Goal: Information Seeking & Learning: Find contact information

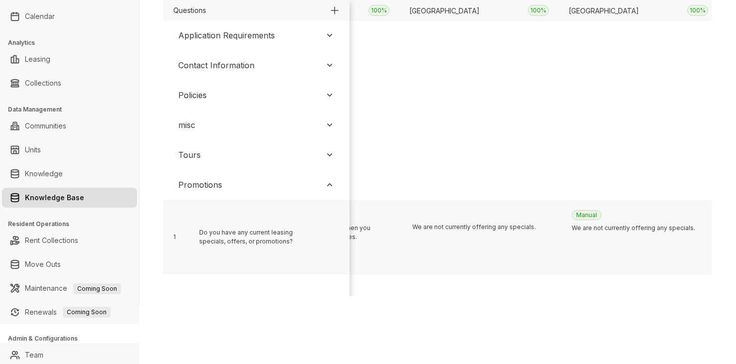
scroll to position [0, 5351]
click at [655, 239] on div "We are not currently offering any specials." at bounding box center [654, 253] width 133 height 59
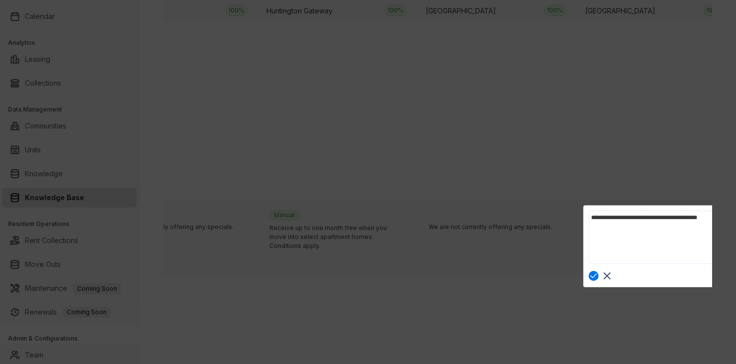
click at [612, 276] on rect at bounding box center [607, 276] width 12 height 12
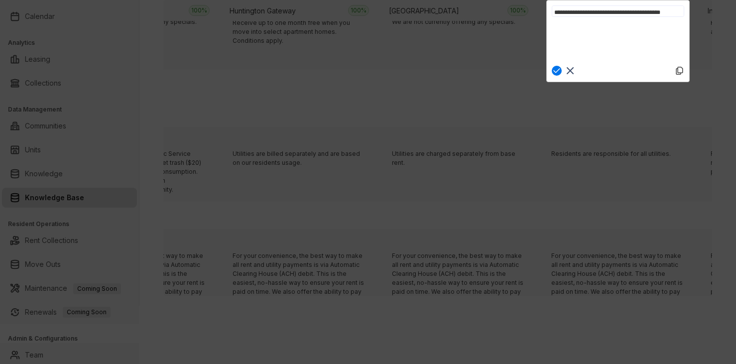
scroll to position [0, 0]
click at [573, 73] on rect at bounding box center [570, 71] width 12 height 12
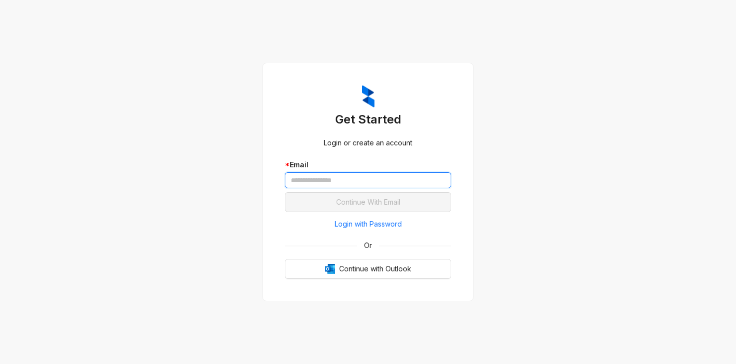
click at [334, 185] on input "text" at bounding box center [368, 180] width 166 height 16
click at [341, 177] on input "text" at bounding box center [368, 180] width 166 height 16
paste input "**********"
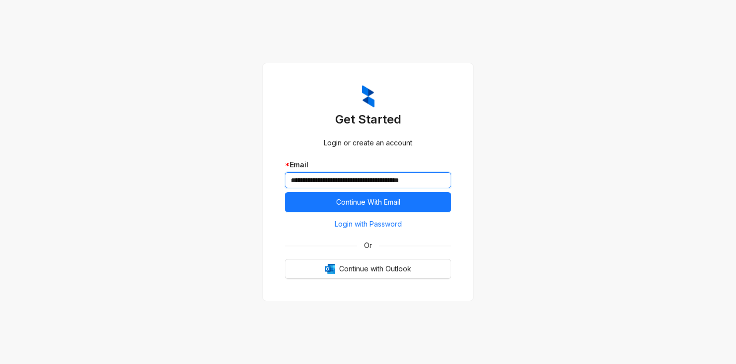
drag, startPoint x: 378, startPoint y: 181, endPoint x: 463, endPoint y: 182, distance: 84.7
click at [463, 182] on div "**********" at bounding box center [368, 182] width 190 height 218
type input "**********"
click at [367, 224] on span "Login with Password" at bounding box center [368, 224] width 67 height 11
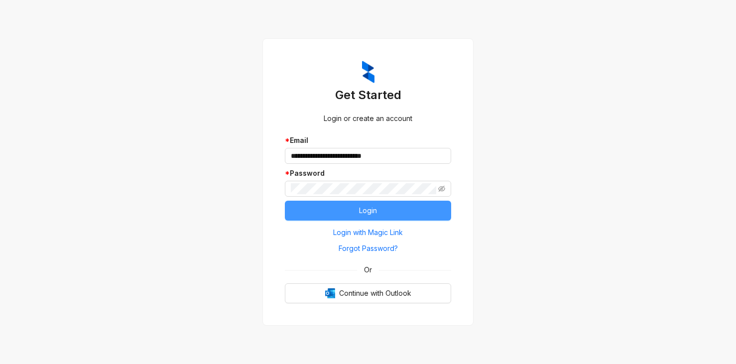
click at [362, 213] on span "Login" at bounding box center [368, 210] width 18 height 11
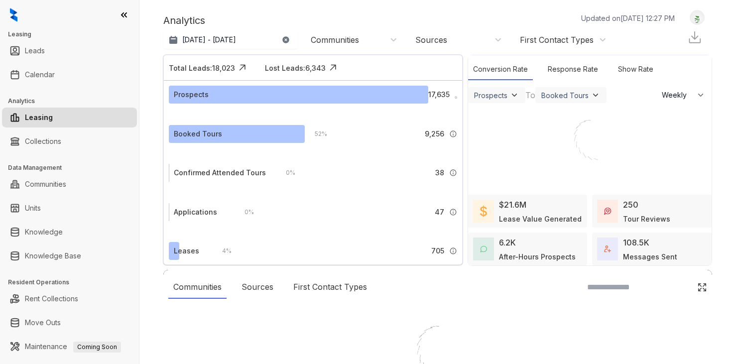
select select "******"
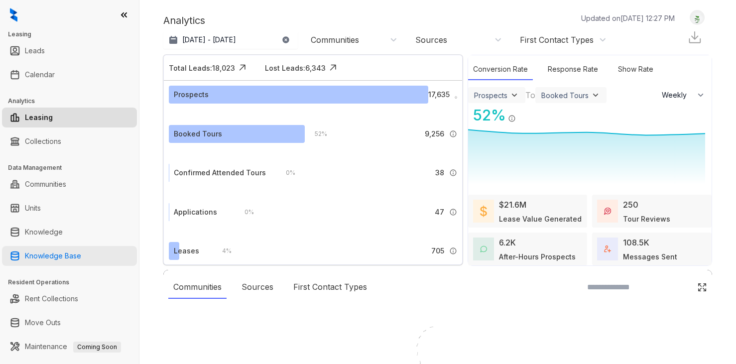
click at [60, 258] on link "Knowledge Base" at bounding box center [53, 256] width 56 height 20
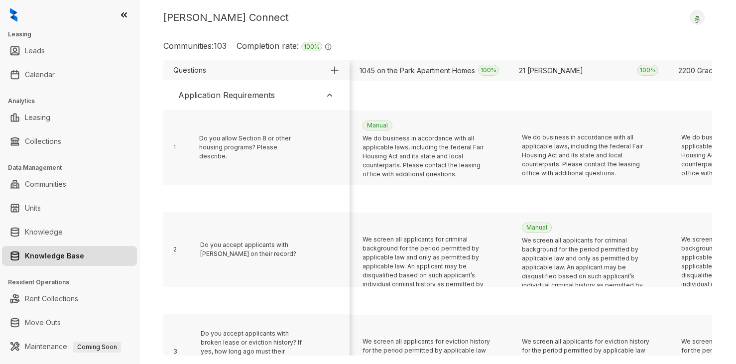
click at [319, 94] on div "Application Requirements" at bounding box center [256, 95] width 176 height 22
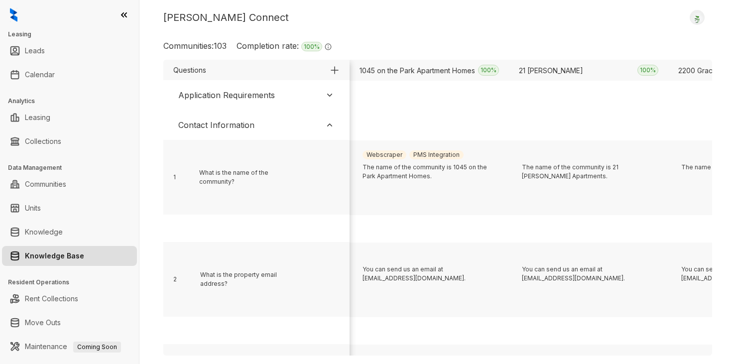
click at [289, 124] on div "Contact Information" at bounding box center [256, 125] width 176 height 22
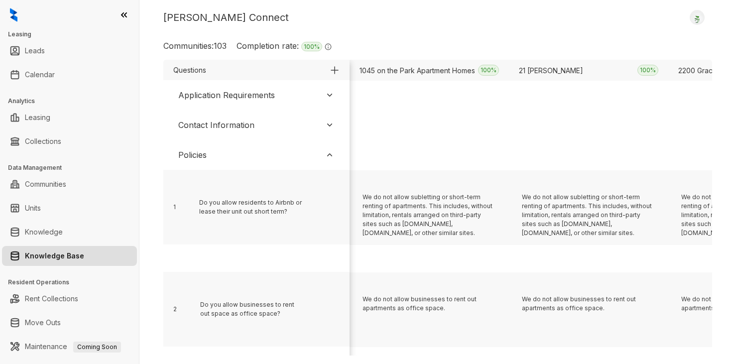
click at [238, 149] on div "Policies" at bounding box center [256, 155] width 176 height 22
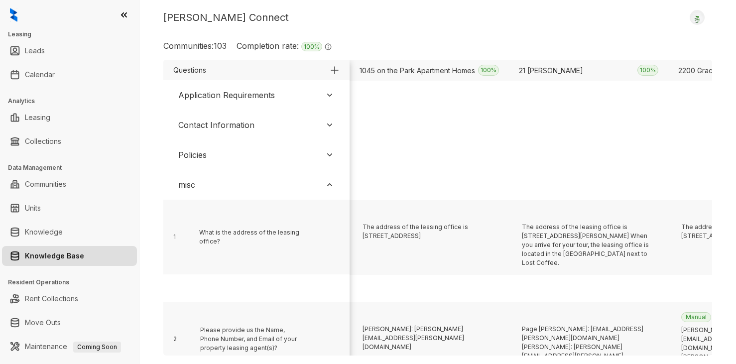
click at [221, 184] on div "misc" at bounding box center [256, 185] width 176 height 22
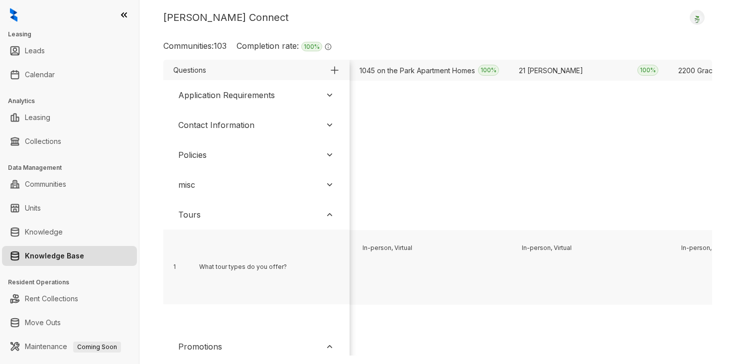
click at [227, 214] on div "Tours" at bounding box center [256, 215] width 176 height 22
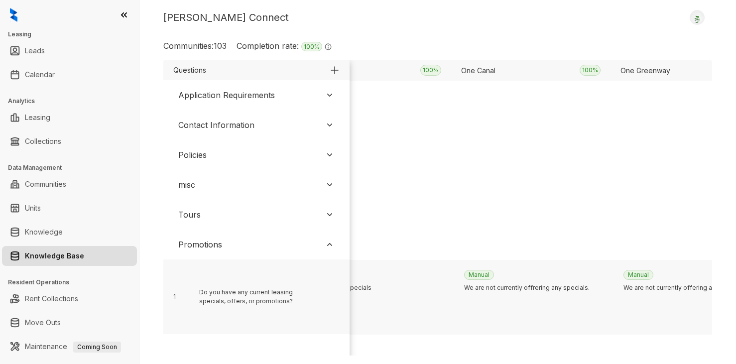
scroll to position [0, 8076]
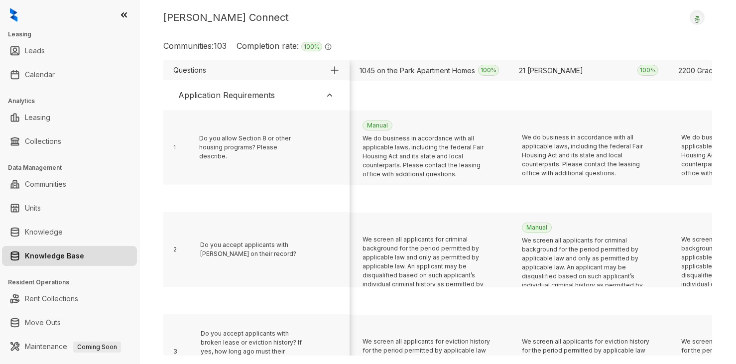
click at [55, 257] on link "Knowledge Base" at bounding box center [54, 256] width 59 height 20
click at [237, 94] on div "Application Requirements" at bounding box center [226, 95] width 97 height 12
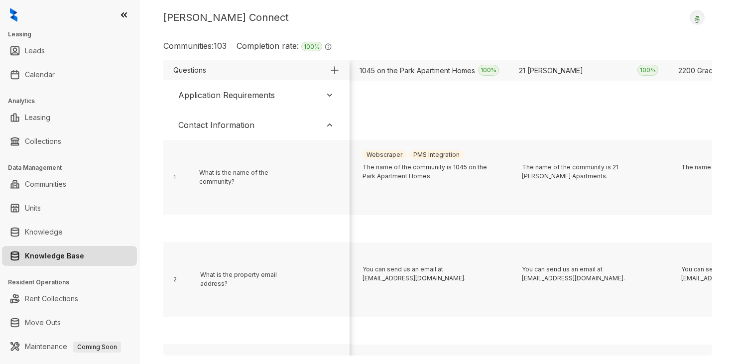
click at [239, 121] on div "Contact Information" at bounding box center [216, 125] width 76 height 12
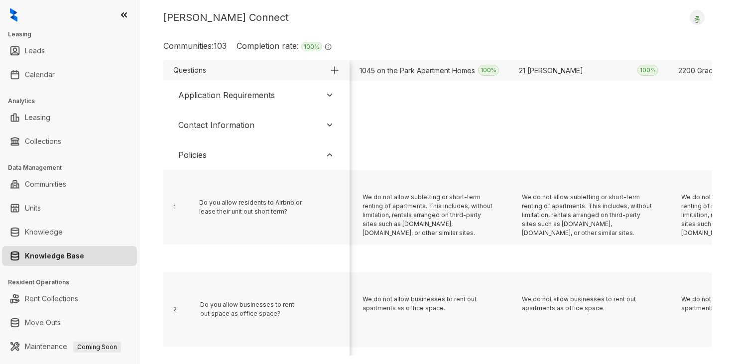
click at [230, 159] on div "Policies" at bounding box center [256, 155] width 176 height 22
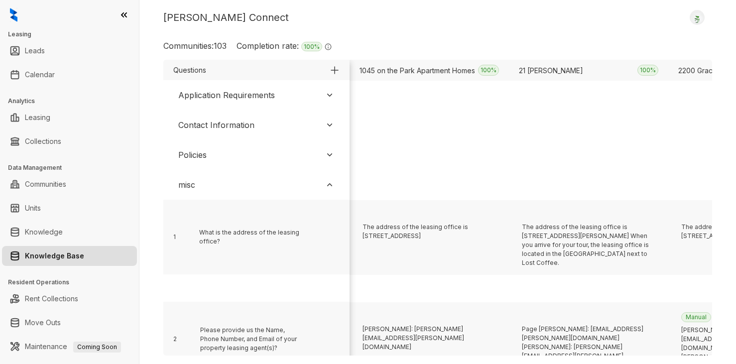
click at [229, 187] on div "misc" at bounding box center [256, 185] width 176 height 22
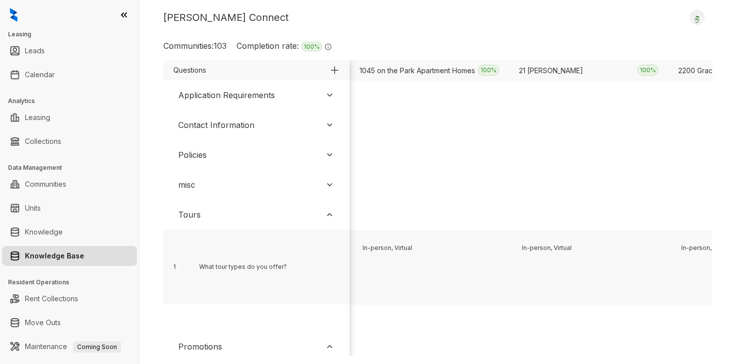
click at [232, 215] on div "Tours" at bounding box center [256, 215] width 176 height 22
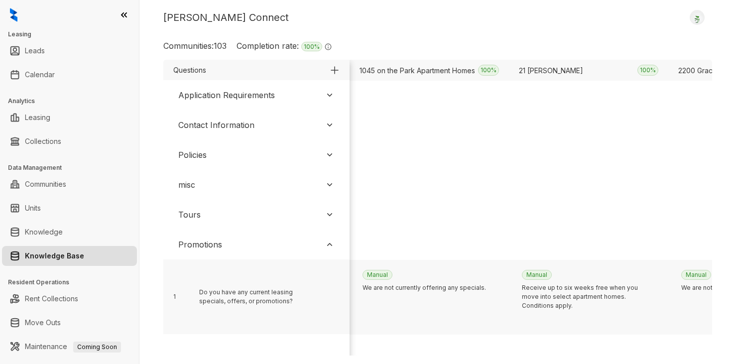
click at [68, 259] on link "Knowledge Base" at bounding box center [54, 256] width 59 height 20
click at [74, 257] on link "Knowledge Base" at bounding box center [54, 256] width 59 height 20
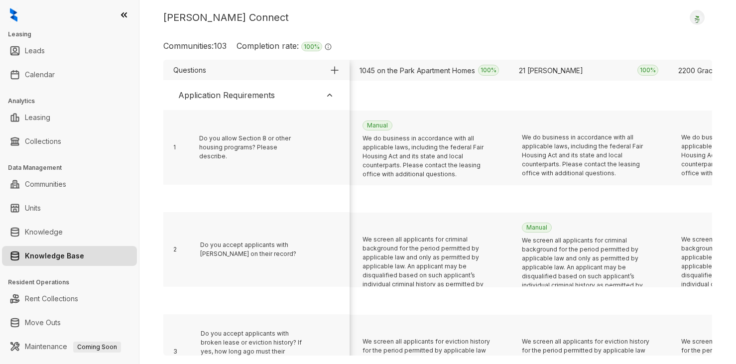
click at [494, 18] on div "Kelsey Connect Logout" at bounding box center [437, 17] width 549 height 15
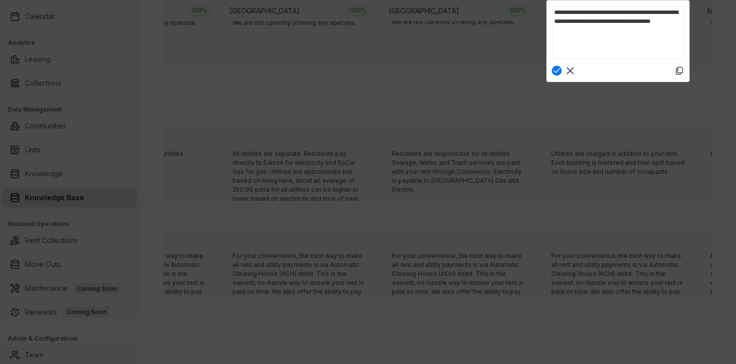
click at [577, 32] on textarea "**********" at bounding box center [618, 31] width 132 height 53
type textarea "**********"
click at [572, 70] on rect at bounding box center [570, 71] width 12 height 12
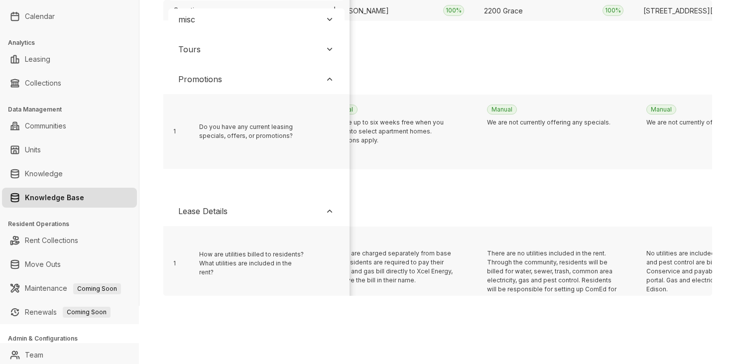
scroll to position [106, 174]
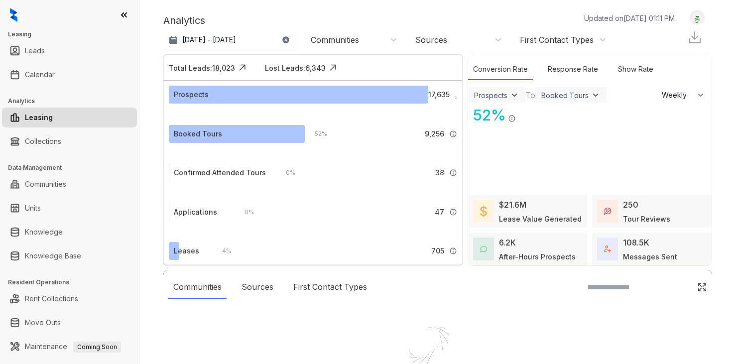
select select "******"
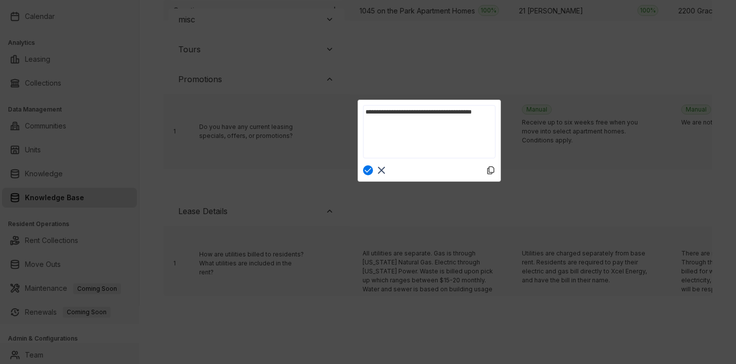
click at [384, 171] on rect at bounding box center [381, 170] width 12 height 12
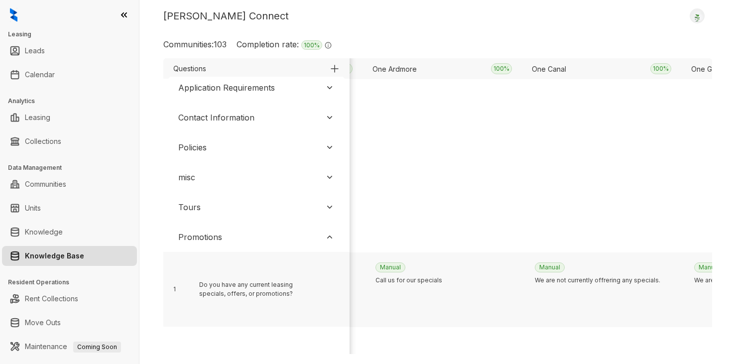
click at [464, 9] on div "Kelsey Connect Logout" at bounding box center [437, 15] width 549 height 15
click at [464, 21] on div "Kelsey Connect Logout" at bounding box center [437, 15] width 549 height 15
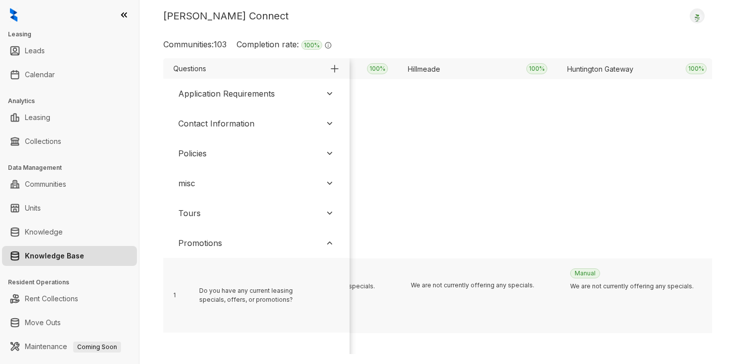
scroll to position [0, 6959]
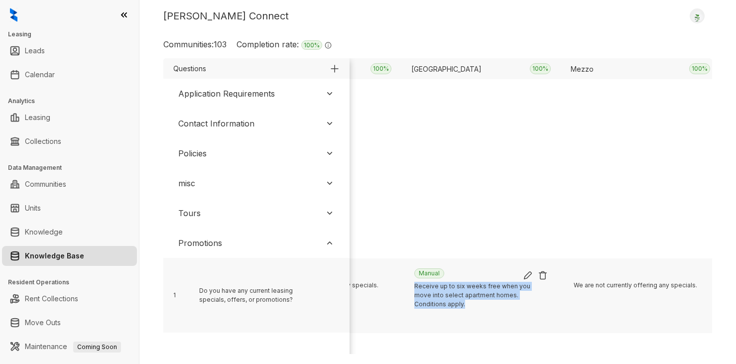
drag, startPoint x: 550, startPoint y: 296, endPoint x: 412, endPoint y: 285, distance: 138.4
click at [412, 285] on div "Manual Receive up to six weeks free when you move into select apartment homes. …" at bounding box center [480, 297] width 143 height 69
copy div "Receive up to six weeks free when you move into select apartment homes. Conditi…"
click at [407, 32] on div "Kelsey Connect Logout Communities: 103 Completion rate: 100 % The completion ra…" at bounding box center [437, 182] width 597 height 364
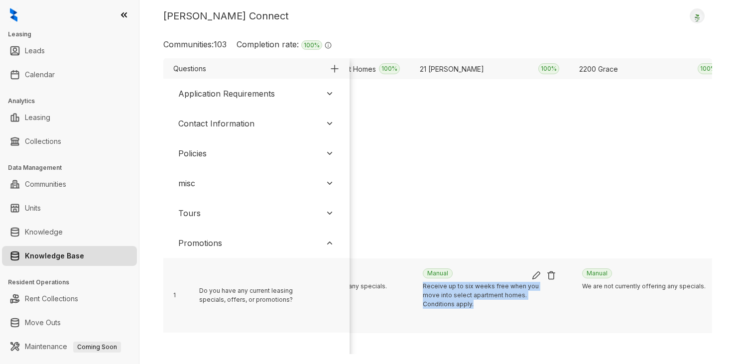
drag, startPoint x: 556, startPoint y: 297, endPoint x: 419, endPoint y: 286, distance: 137.3
click at [419, 286] on div "Manual Receive up to six weeks free when you move into select apartment homes. …" at bounding box center [489, 297] width 143 height 69
copy div "Receive up to six weeks free when you move into select apartment homes. Conditi…"
click at [495, 8] on div "Kelsey Connect Logout" at bounding box center [437, 15] width 549 height 15
click at [434, 35] on div "Kelsey Connect Logout Communities: 103 Completion rate: 100 % The completion ra…" at bounding box center [437, 182] width 597 height 364
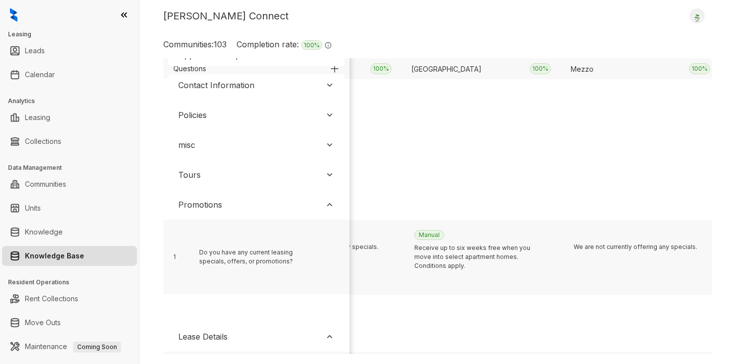
scroll to position [0, 6959]
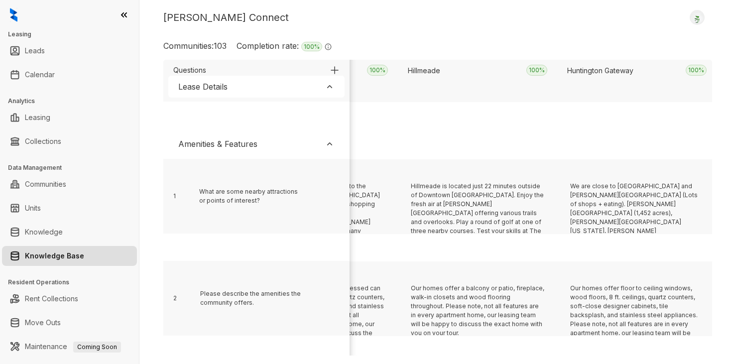
scroll to position [4754, 6959]
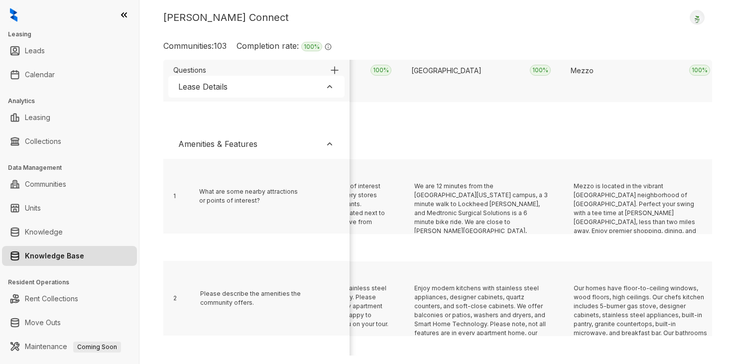
click at [231, 92] on div "Lease Details" at bounding box center [256, 87] width 176 height 22
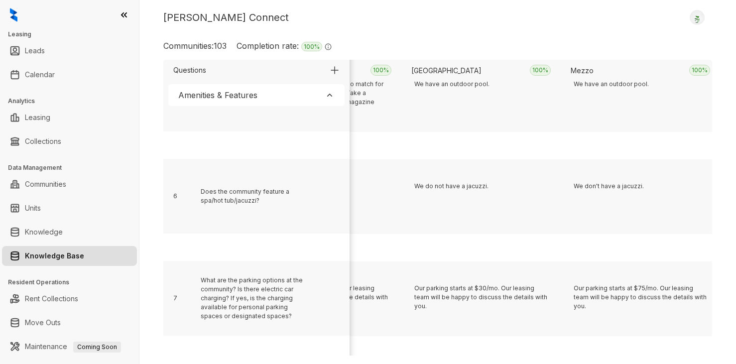
click at [231, 98] on div "Amenities & Features" at bounding box center [217, 95] width 79 height 12
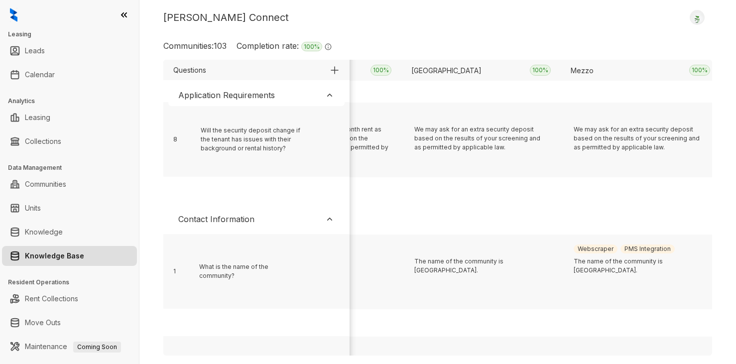
scroll to position [471, 6959]
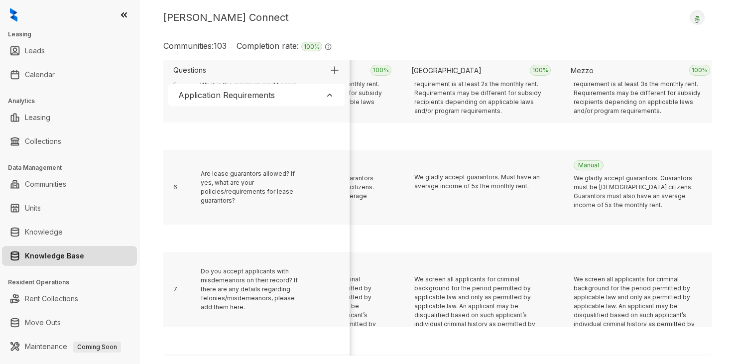
click at [285, 104] on div "Application Requirements" at bounding box center [256, 95] width 176 height 22
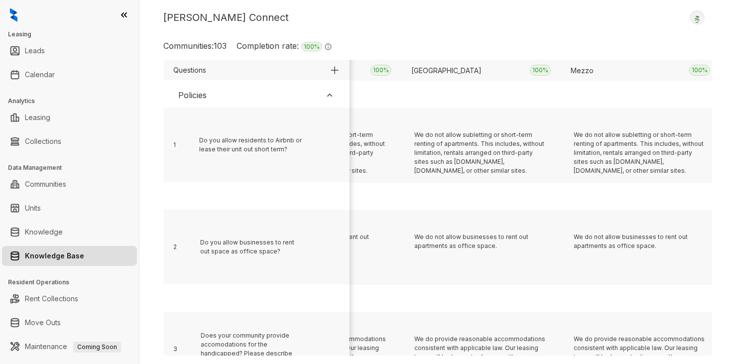
click at [256, 100] on div "Policies" at bounding box center [256, 95] width 176 height 22
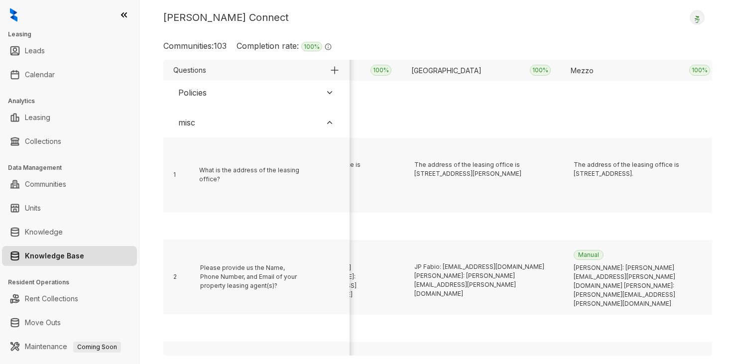
click at [257, 131] on div "misc" at bounding box center [256, 123] width 176 height 22
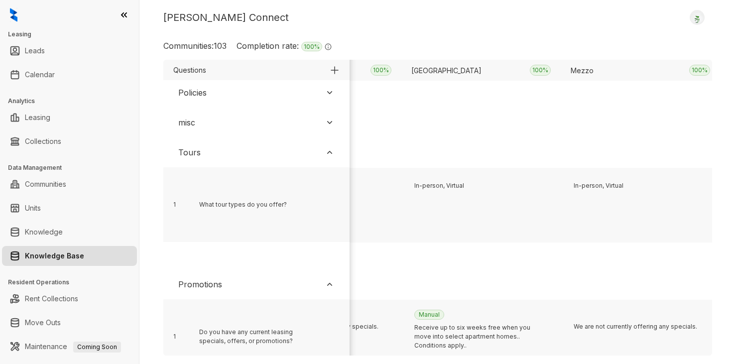
click at [253, 151] on div "Tours" at bounding box center [256, 152] width 176 height 22
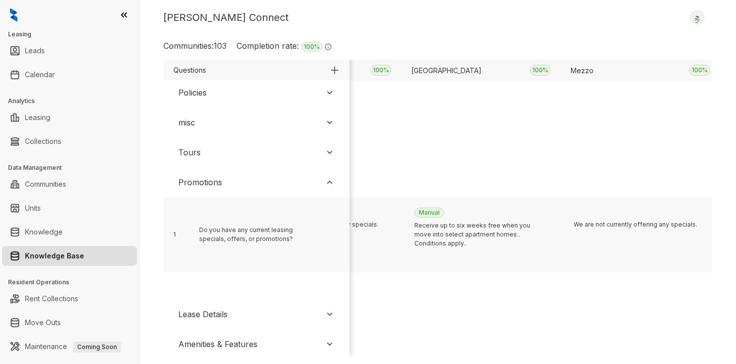
click at [377, 31] on div "Kelsey Connect Logout Communities: 103 Completion rate: 100 % The completion ra…" at bounding box center [437, 182] width 597 height 364
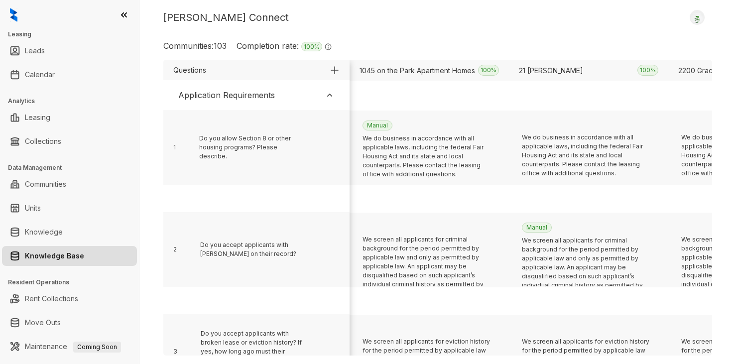
click at [259, 99] on div "Application Requirements" at bounding box center [226, 95] width 97 height 12
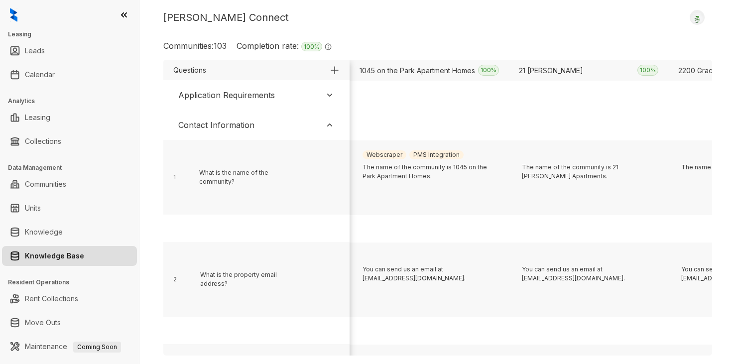
click at [255, 130] on div "Contact Information" at bounding box center [256, 125] width 176 height 22
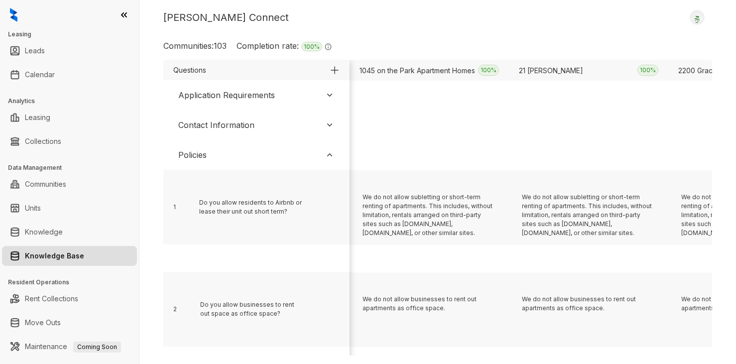
click at [234, 158] on div "Policies" at bounding box center [256, 155] width 176 height 22
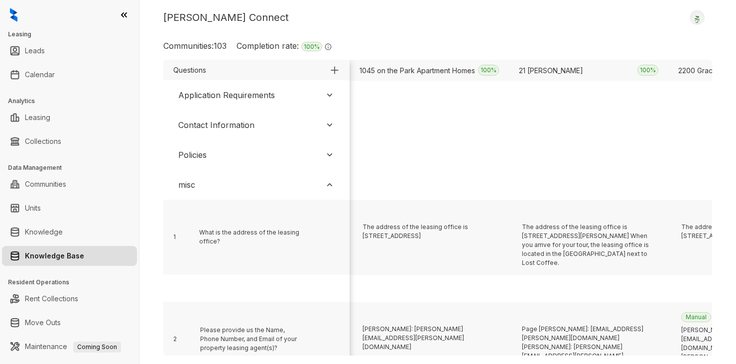
click at [235, 184] on div "misc" at bounding box center [256, 185] width 176 height 22
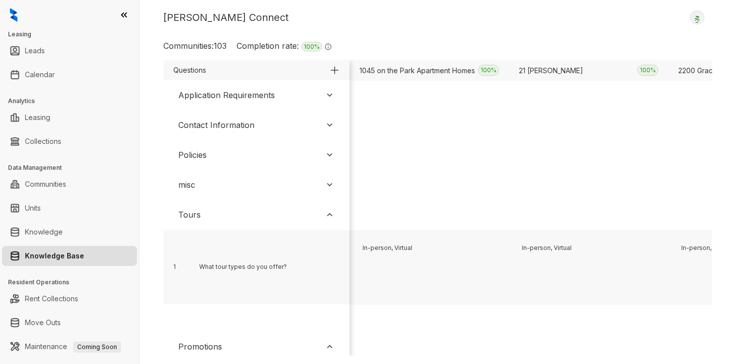
click at [229, 218] on div "Tours" at bounding box center [256, 215] width 176 height 22
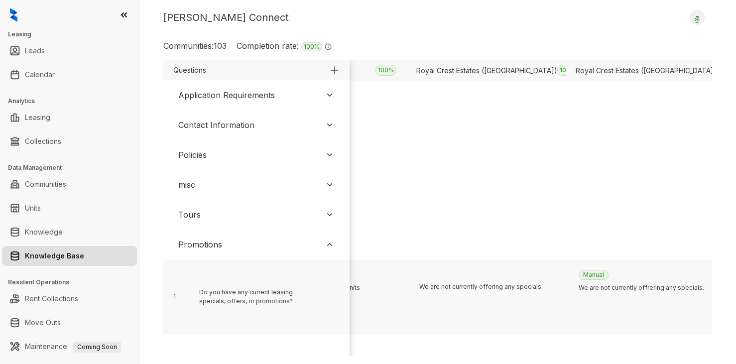
scroll to position [50, 10459]
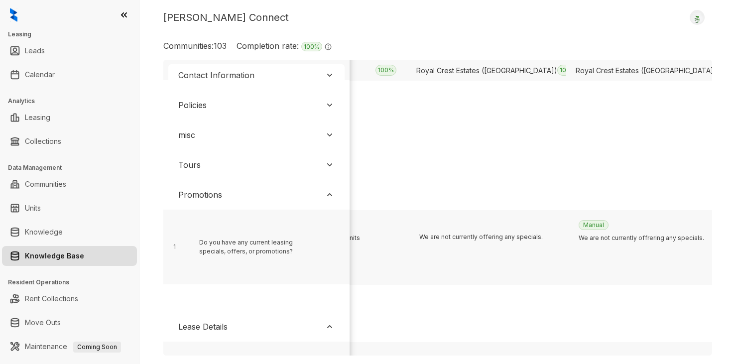
click at [489, 24] on div "Kelsey Connect Logout" at bounding box center [437, 17] width 549 height 15
click at [216, 159] on div "Tours" at bounding box center [256, 165] width 176 height 22
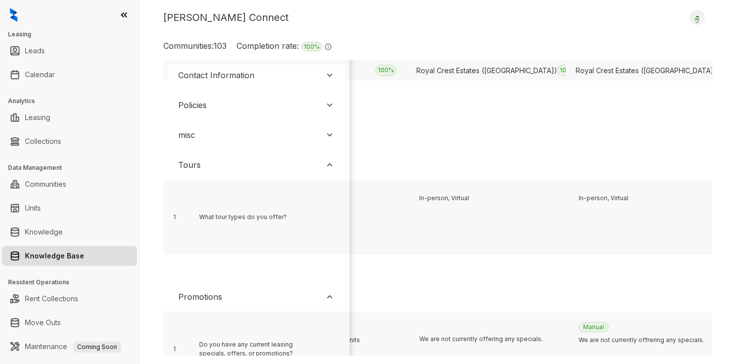
click at [208, 137] on div "misc" at bounding box center [256, 135] width 176 height 22
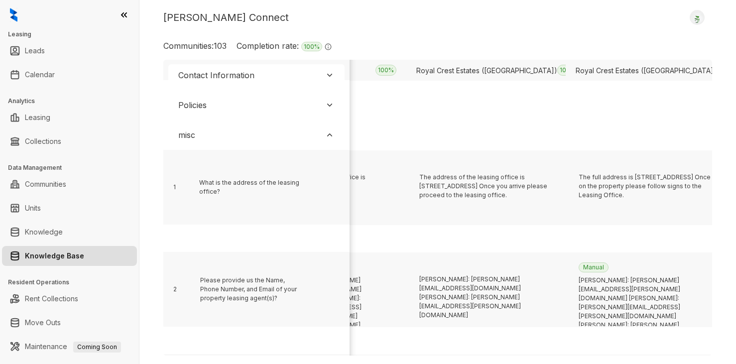
click at [202, 109] on div "Policies" at bounding box center [192, 105] width 28 height 12
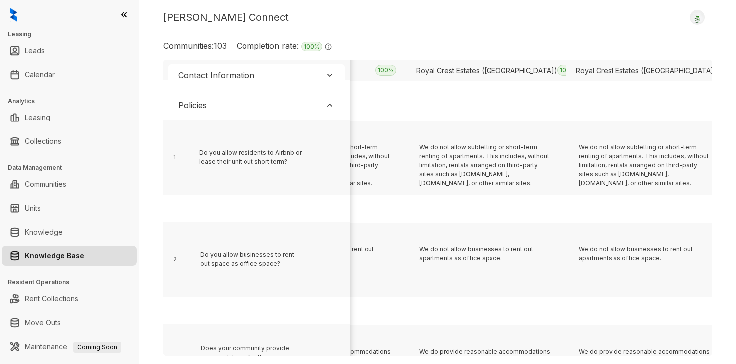
click at [208, 79] on div "Contact Information" at bounding box center [216, 75] width 76 height 12
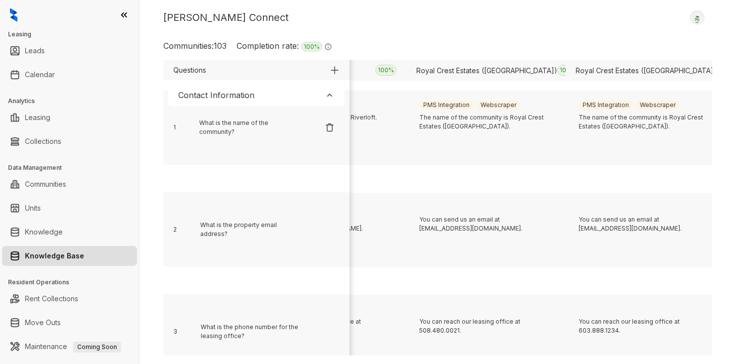
scroll to position [0, 10459]
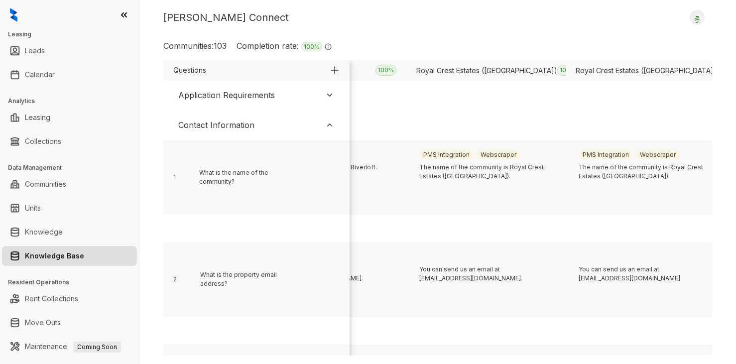
click at [209, 95] on div "Application Requirements" at bounding box center [226, 95] width 97 height 12
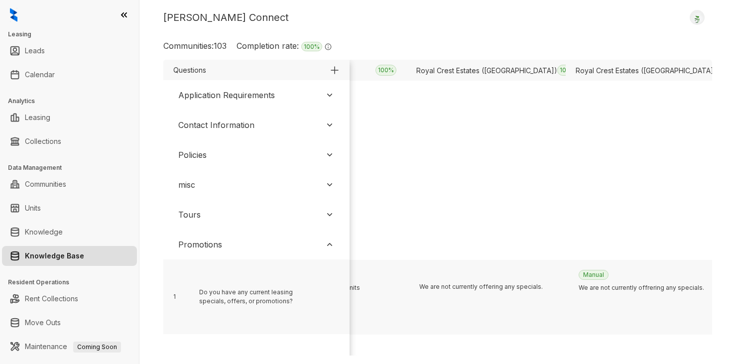
click at [528, 22] on div "Kelsey Connect Logout" at bounding box center [437, 17] width 549 height 15
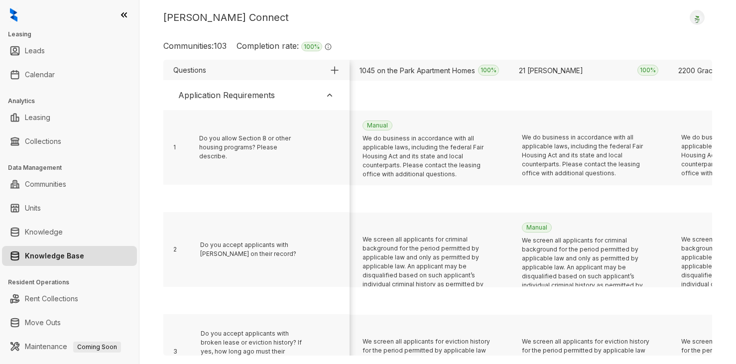
click at [453, 42] on div "Communities: 103 Completion rate: 100 % The completion rate signifies the perce…" at bounding box center [437, 50] width 549 height 20
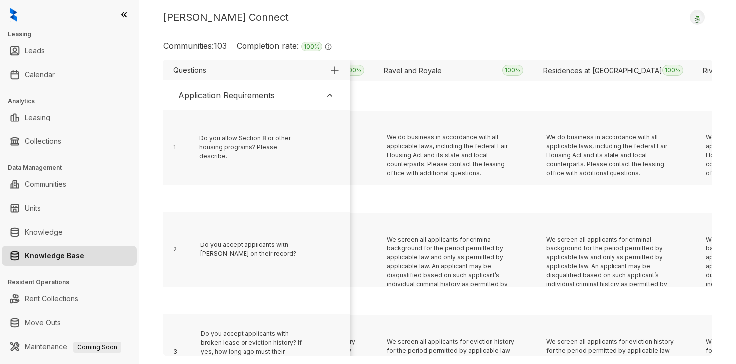
scroll to position [0, 10459]
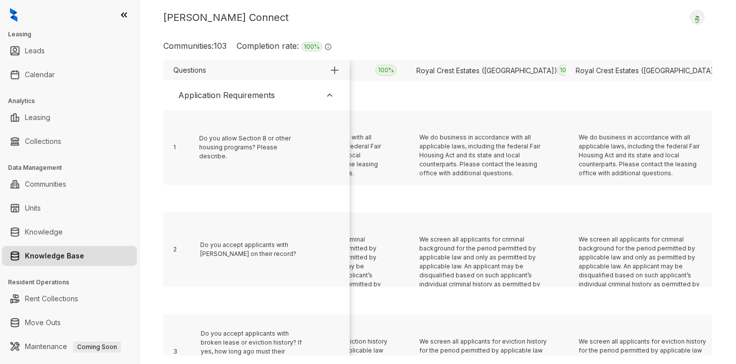
click at [266, 95] on div "Application Requirements" at bounding box center [226, 95] width 97 height 12
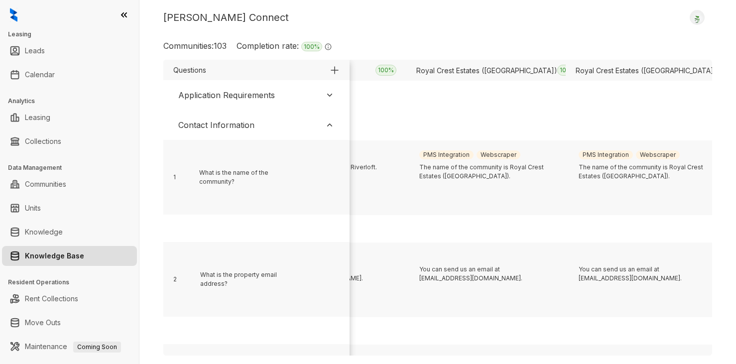
click at [250, 117] on div "Contact Information" at bounding box center [256, 125] width 176 height 22
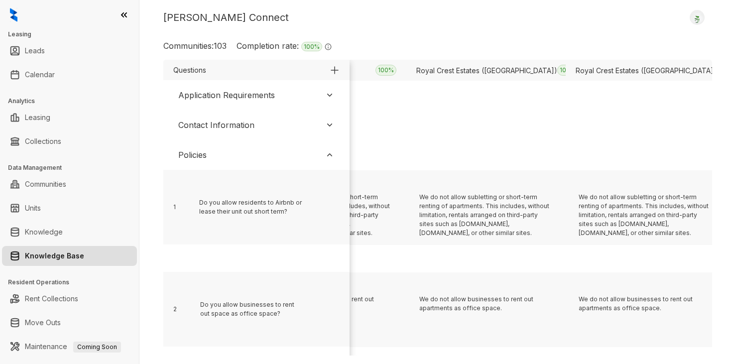
click at [243, 158] on div "Policies" at bounding box center [256, 155] width 176 height 22
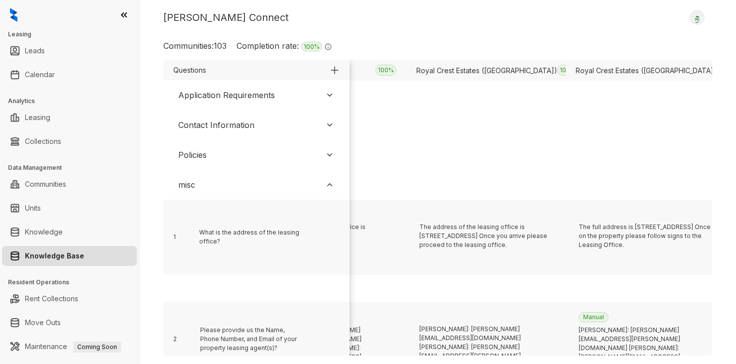
click at [240, 191] on div "misc" at bounding box center [256, 185] width 176 height 22
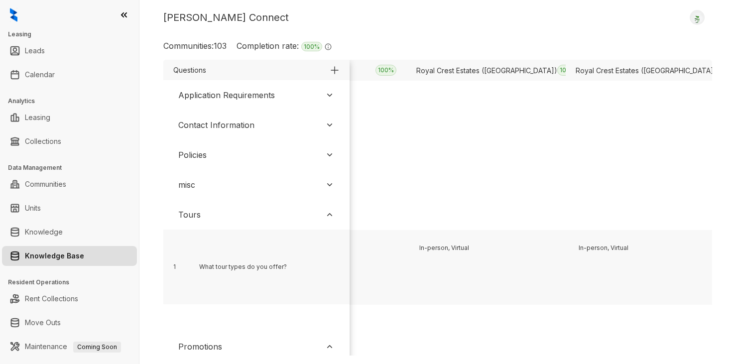
click at [241, 219] on div "Tours" at bounding box center [256, 215] width 176 height 22
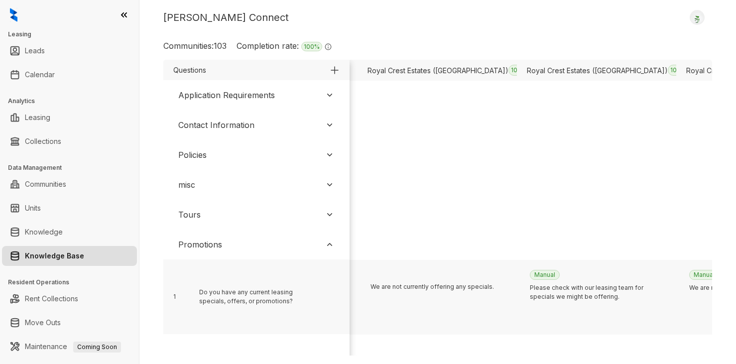
scroll to position [0, 10557]
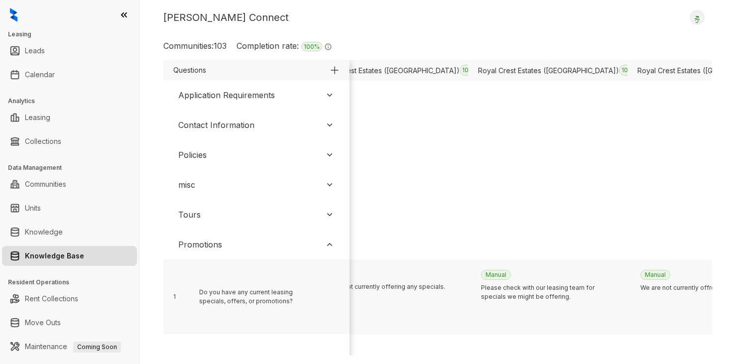
click at [453, 48] on div "Communities: 103 Completion rate: 100 % The completion rate signifies the perce…" at bounding box center [437, 50] width 549 height 20
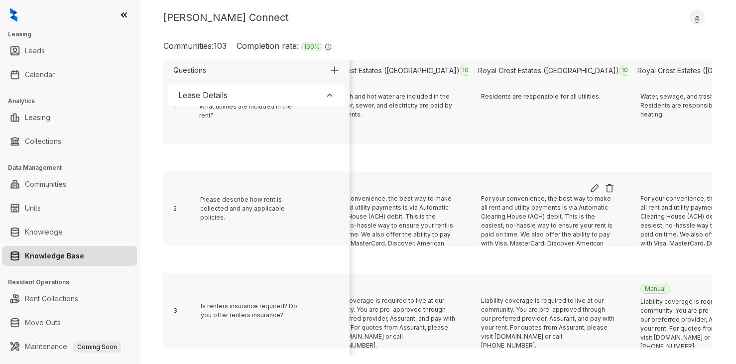
scroll to position [23, 10557]
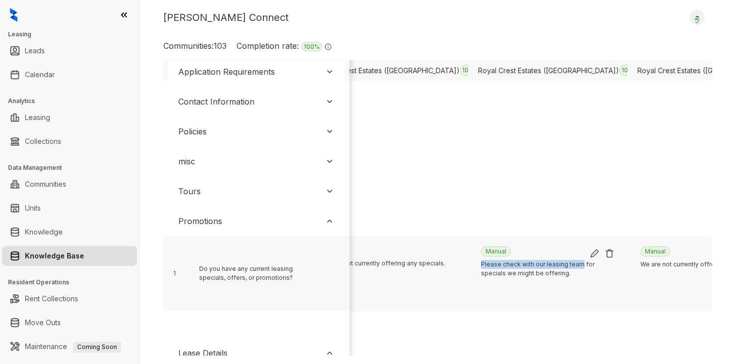
drag, startPoint x: 481, startPoint y: 264, endPoint x: 581, endPoint y: 266, distance: 99.6
click at [581, 266] on div "Please check with our leasing team for specials we might be offering." at bounding box center [547, 289] width 133 height 59
copy div "Please check with our leasing team"
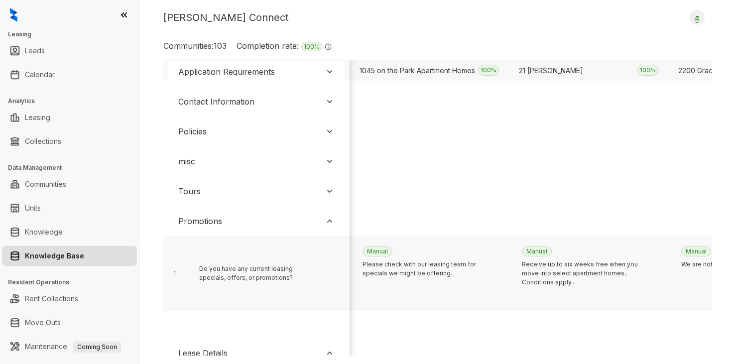
click at [447, 31] on div "Kelsey Connect Logout Communities: 103 Completion rate: 100 % The completion ra…" at bounding box center [437, 182] width 597 height 364
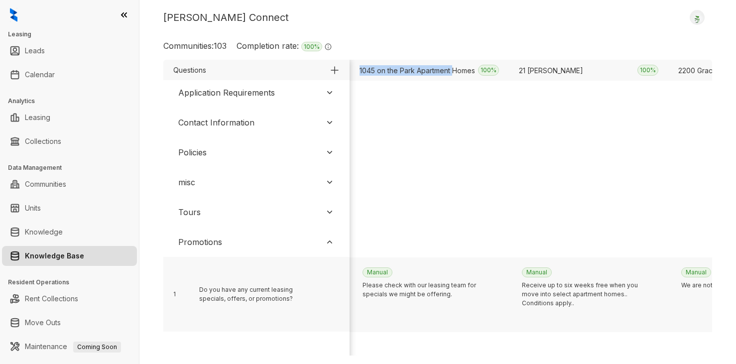
scroll to position [0, 0]
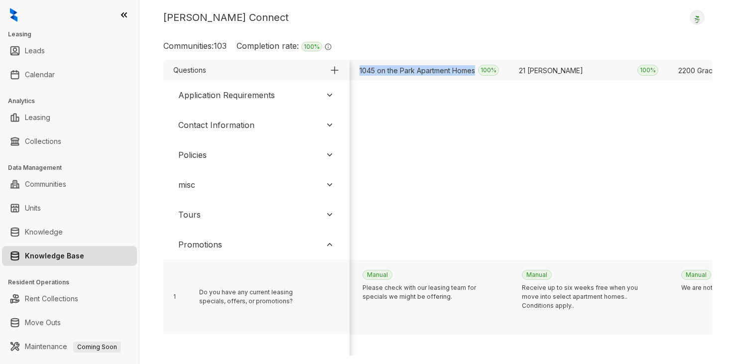
drag, startPoint x: 359, startPoint y: 67, endPoint x: 477, endPoint y: 70, distance: 118.5
click at [477, 70] on div "1045 on the Park Apartment Homes 100 %" at bounding box center [429, 70] width 159 height 21
copy div "1045 on the Park Apartment Homes"
click at [419, 297] on div "Please check with our leasing team for specials we might be offering." at bounding box center [428, 312] width 133 height 59
